Goal: Complete application form: Complete application form

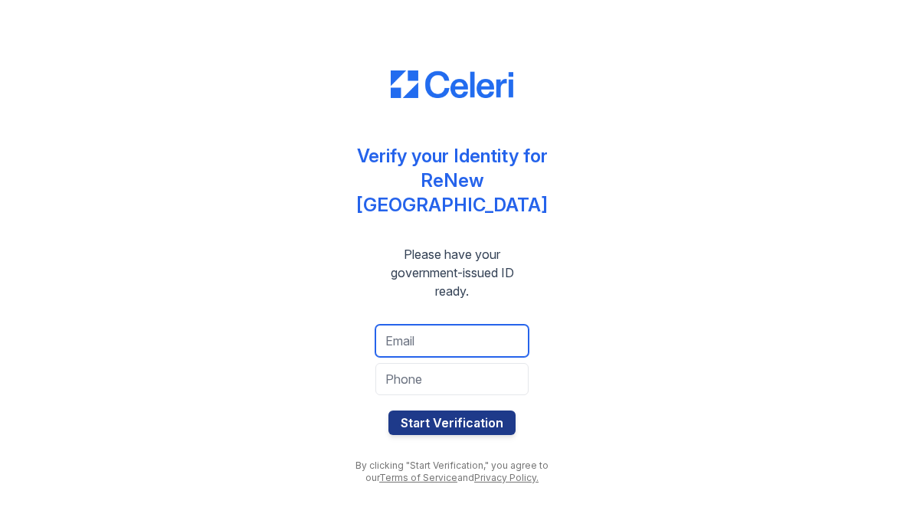
click at [476, 329] on input "email" at bounding box center [451, 341] width 153 height 32
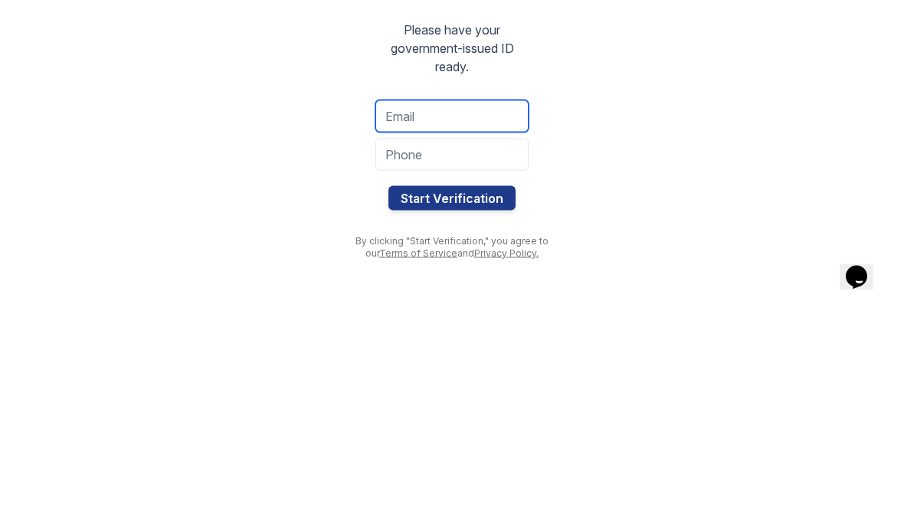
type input "s"
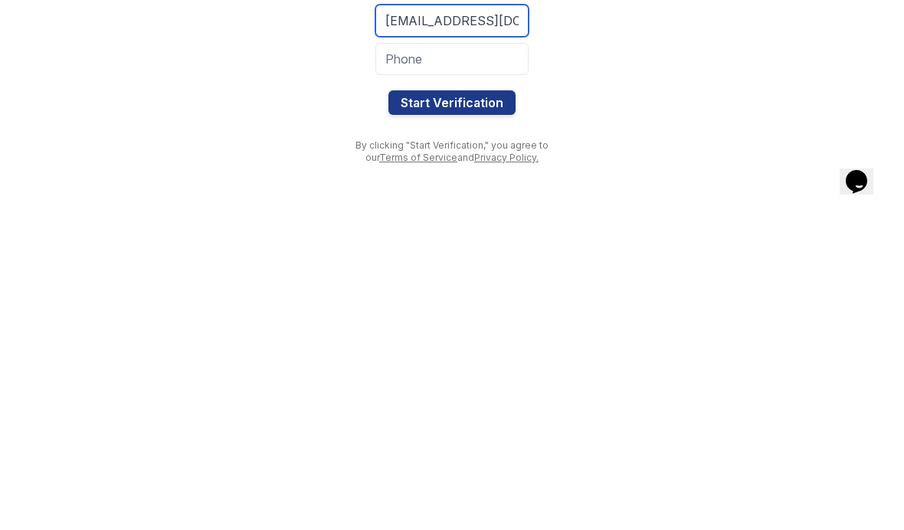
type input "[EMAIL_ADDRESS][DOMAIN_NAME]"
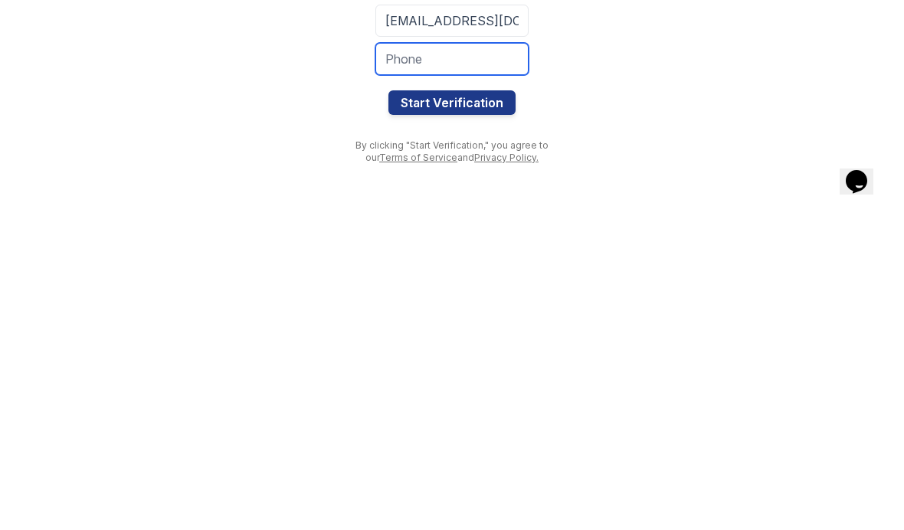
click at [490, 363] on input "tel" at bounding box center [451, 379] width 153 height 32
type input "7578138876"
click at [488, 411] on button "Start Verification" at bounding box center [451, 423] width 127 height 25
